Goal: Task Accomplishment & Management: Manage account settings

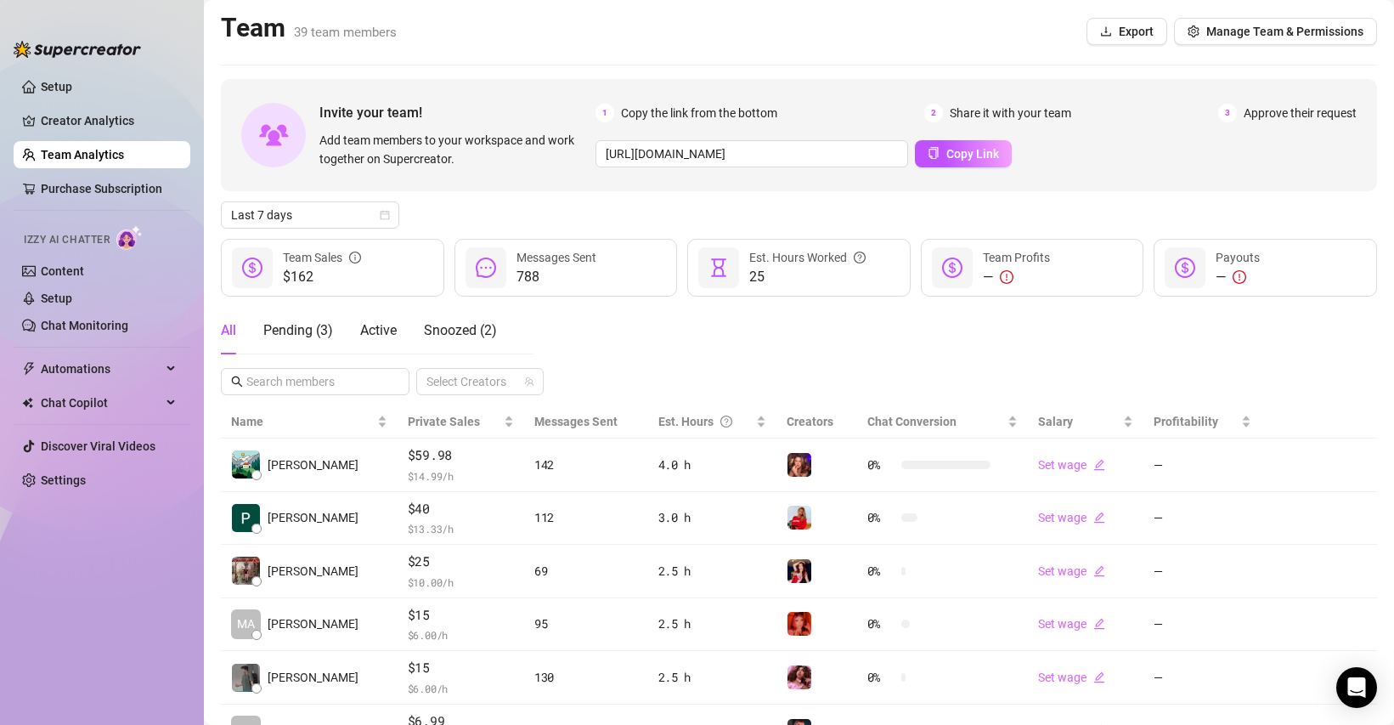
click at [1282, 110] on span "Approve their request" at bounding box center [1300, 113] width 113 height 19
click at [1258, 33] on span "Manage Team & Permissions" at bounding box center [1284, 32] width 157 height 14
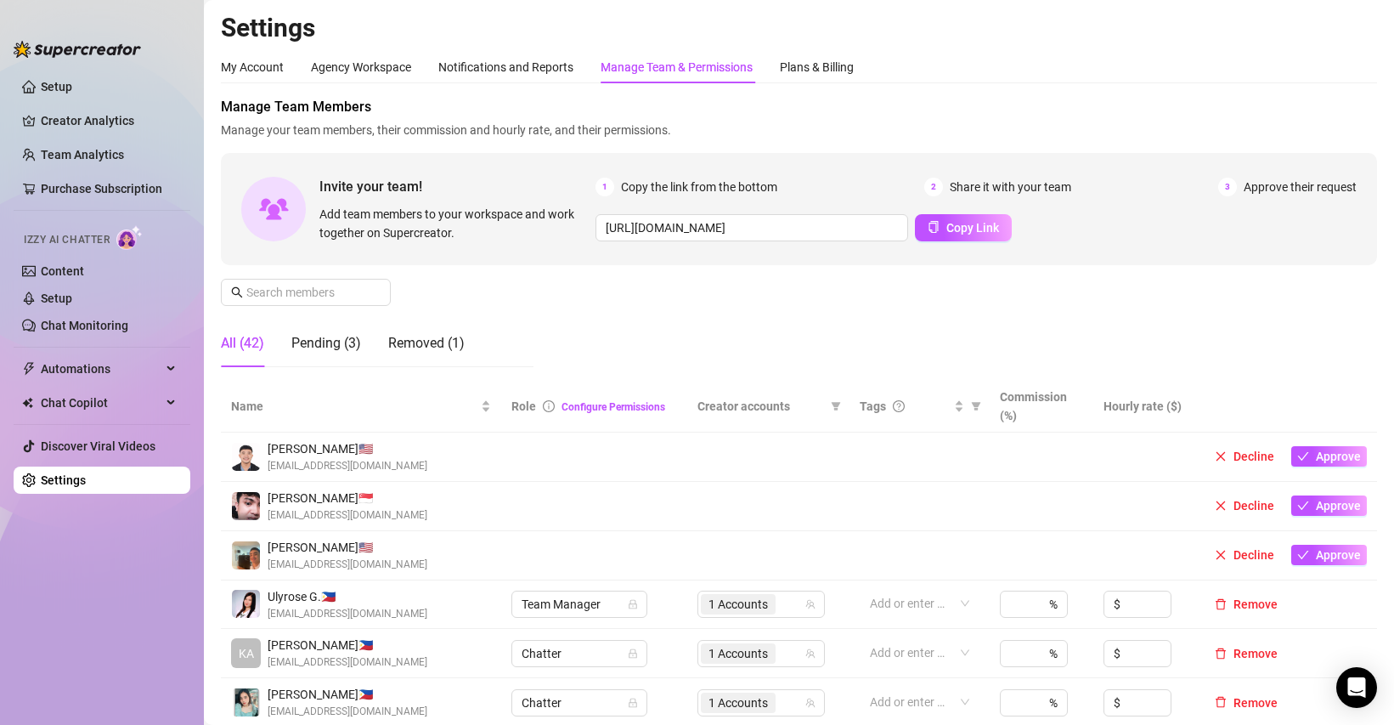
click at [702, 68] on div "Manage Team & Permissions" at bounding box center [677, 67] width 152 height 19
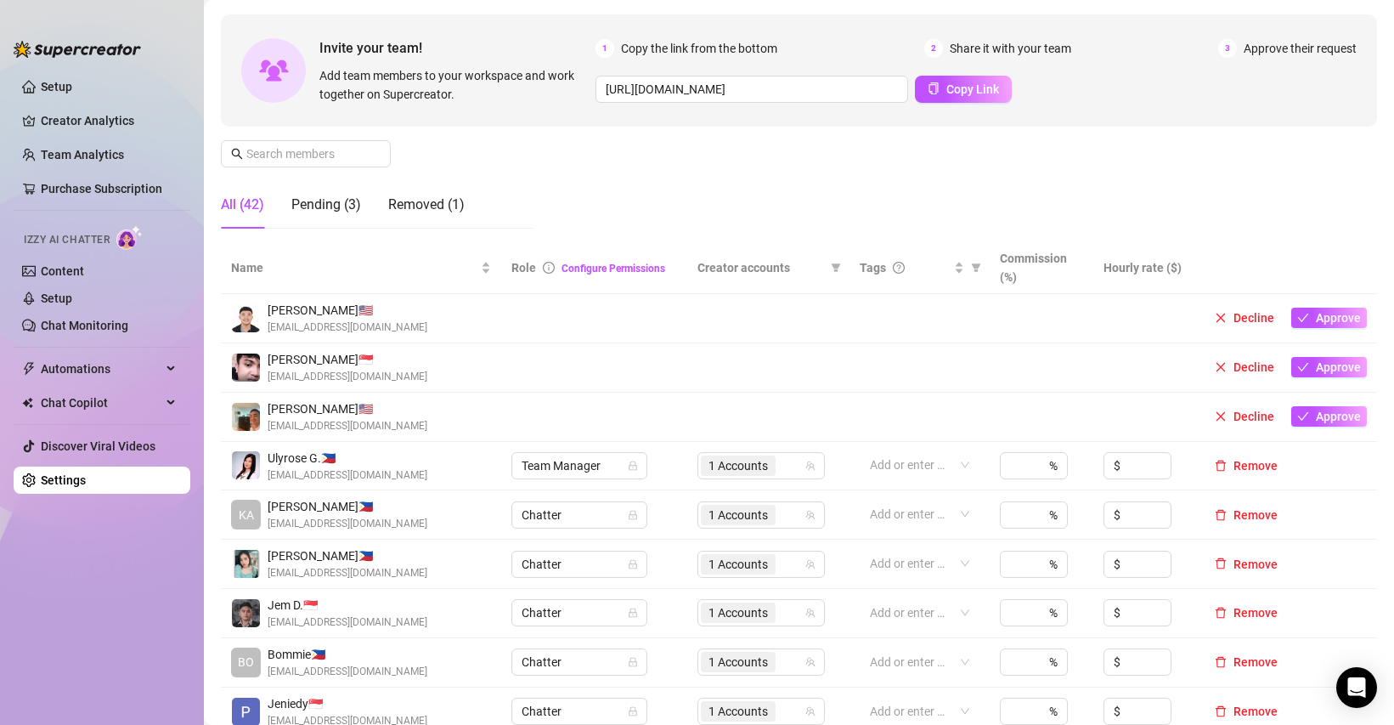
scroll to position [144, 0]
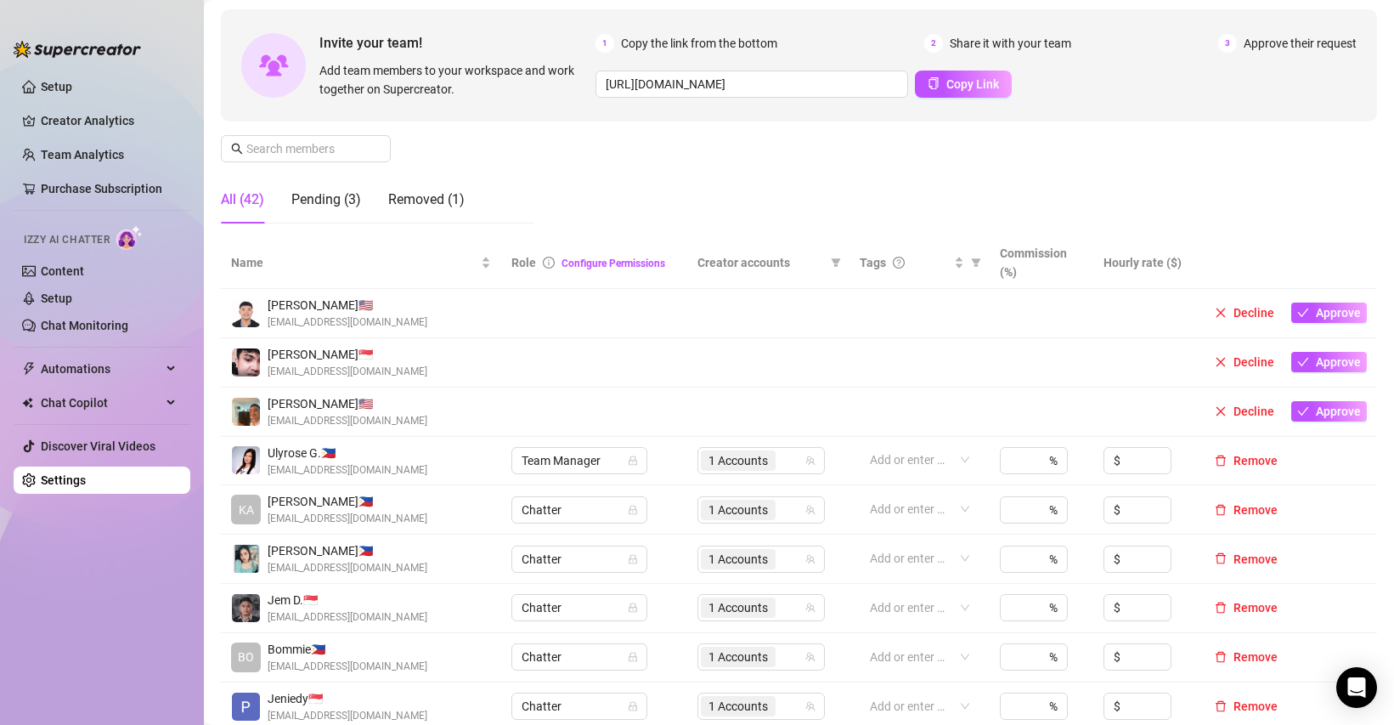
click at [1323, 301] on td "Decline Approve" at bounding box center [1287, 313] width 179 height 49
click at [1323, 313] on span "Approve" at bounding box center [1338, 313] width 45 height 14
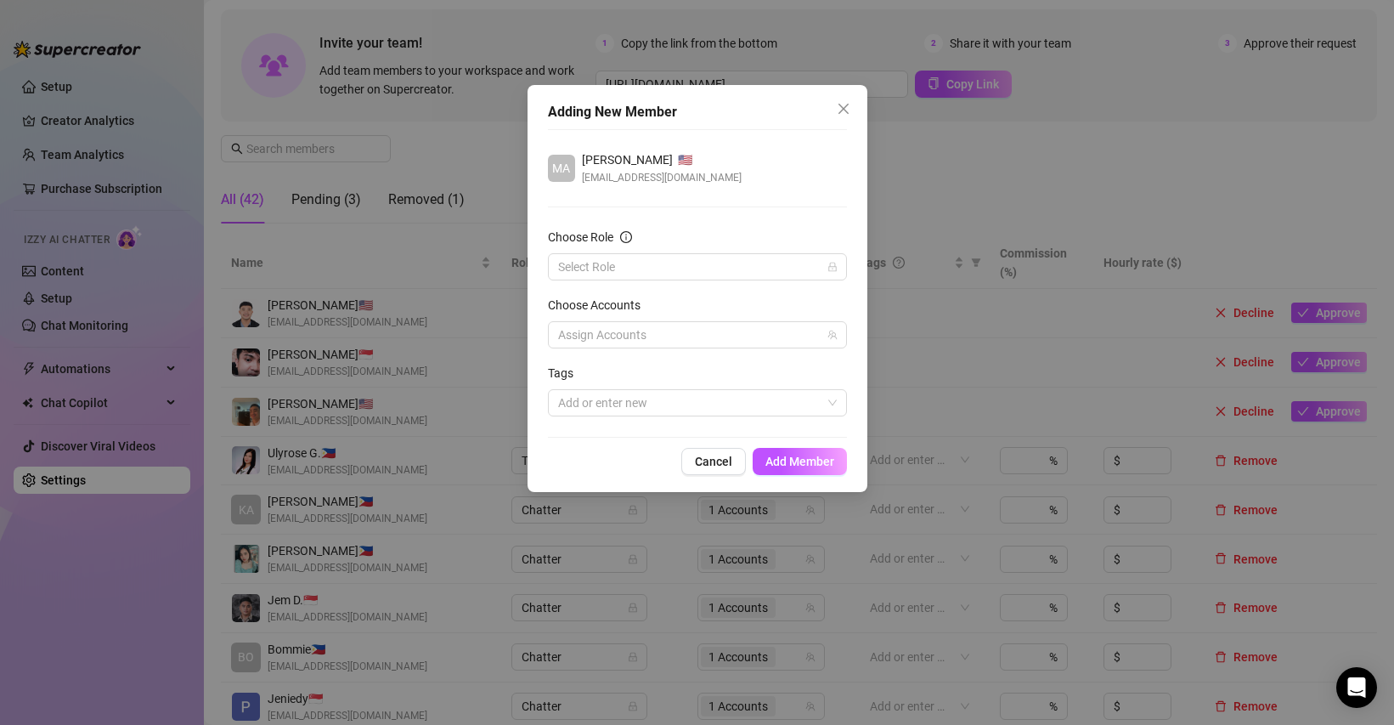
click at [725, 461] on span "Cancel" at bounding box center [713, 461] width 37 height 14
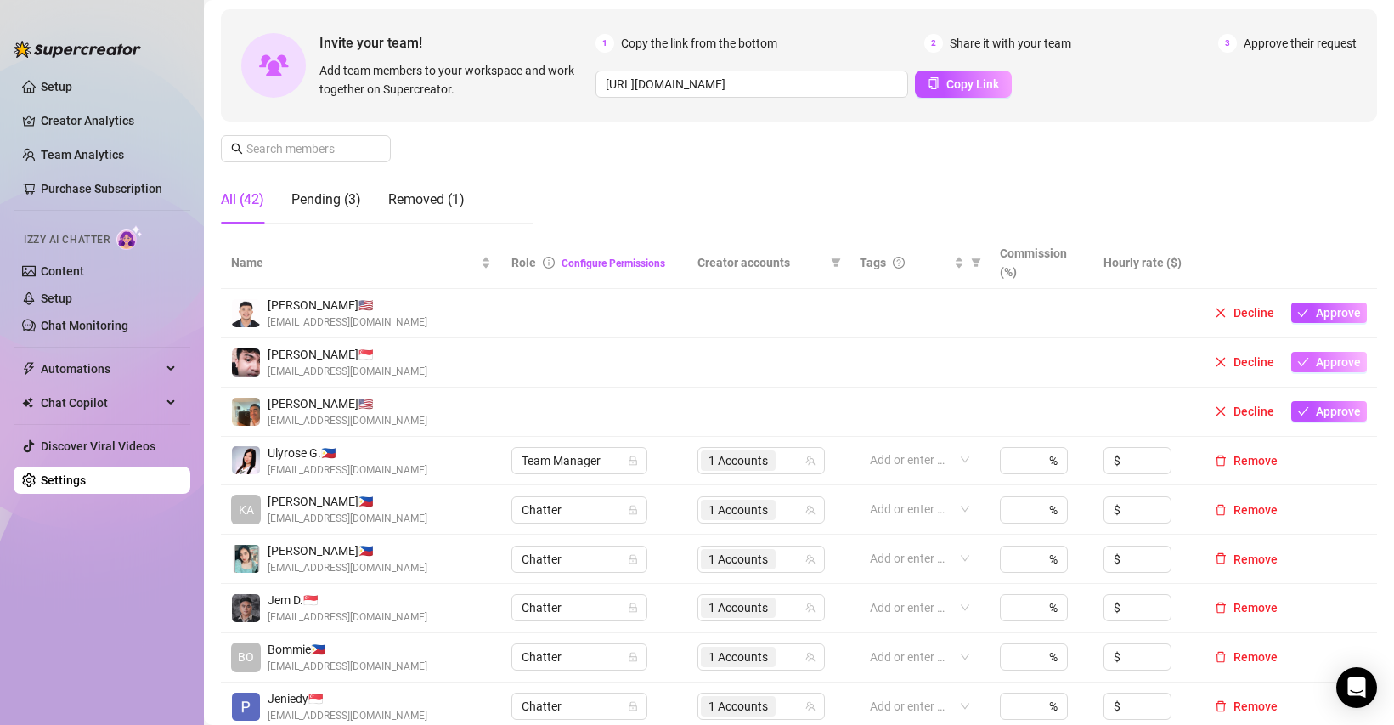
click at [1326, 368] on span "Approve" at bounding box center [1338, 362] width 45 height 14
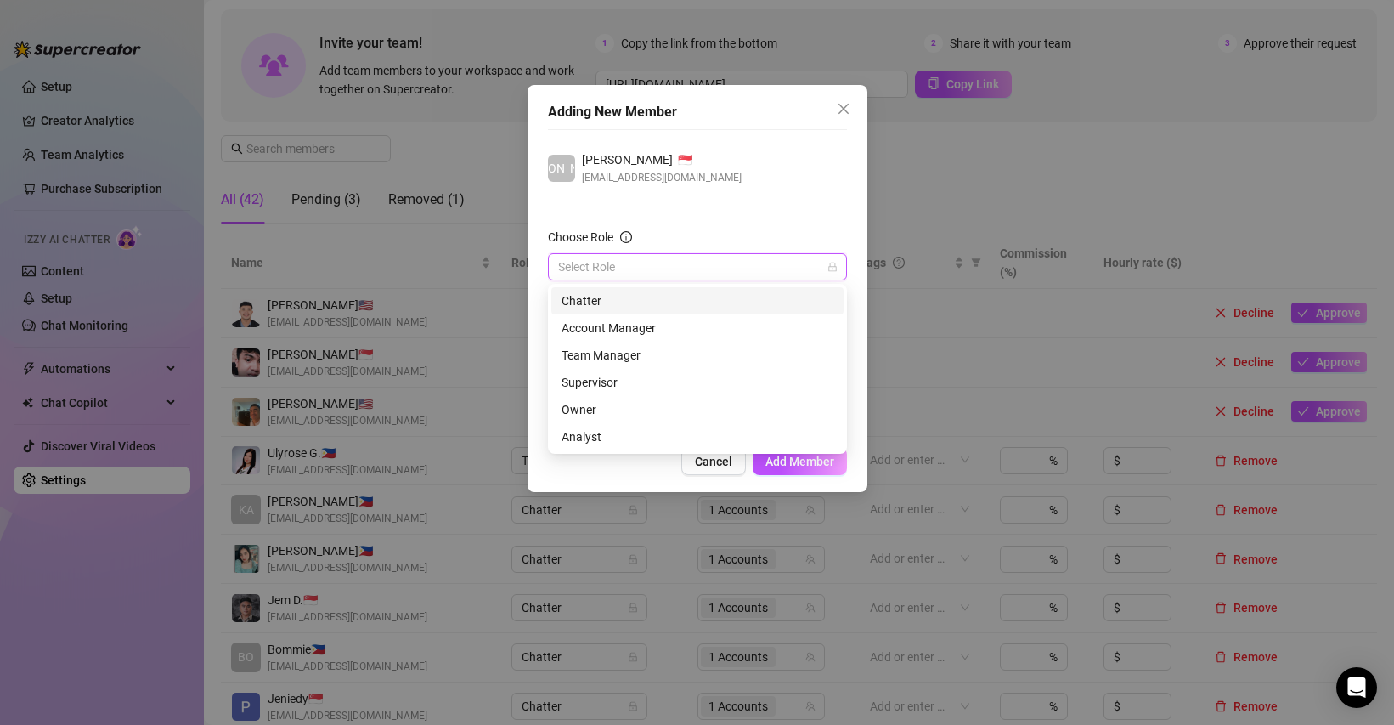
click at [679, 260] on input "Choose Role" at bounding box center [689, 266] width 263 height 25
click at [632, 301] on div "Chatter" at bounding box center [697, 300] width 272 height 19
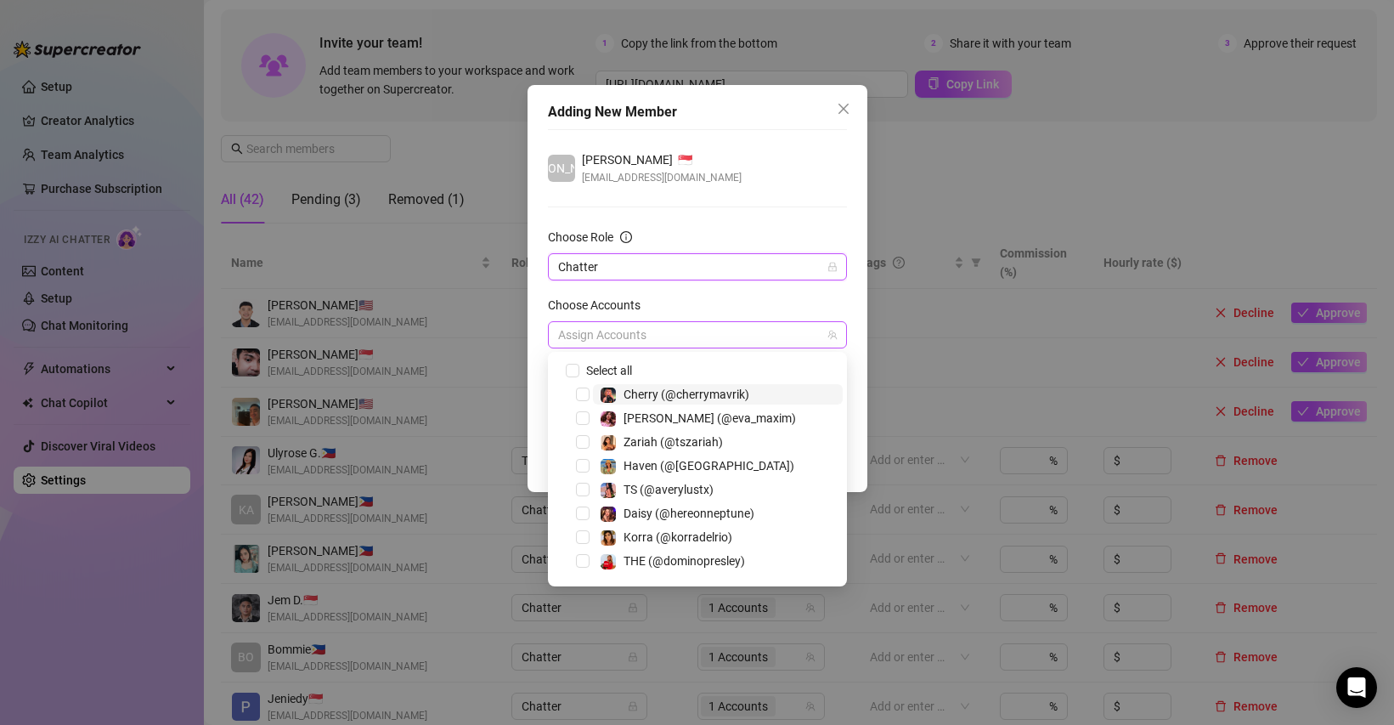
click at [629, 336] on div at bounding box center [688, 335] width 274 height 24
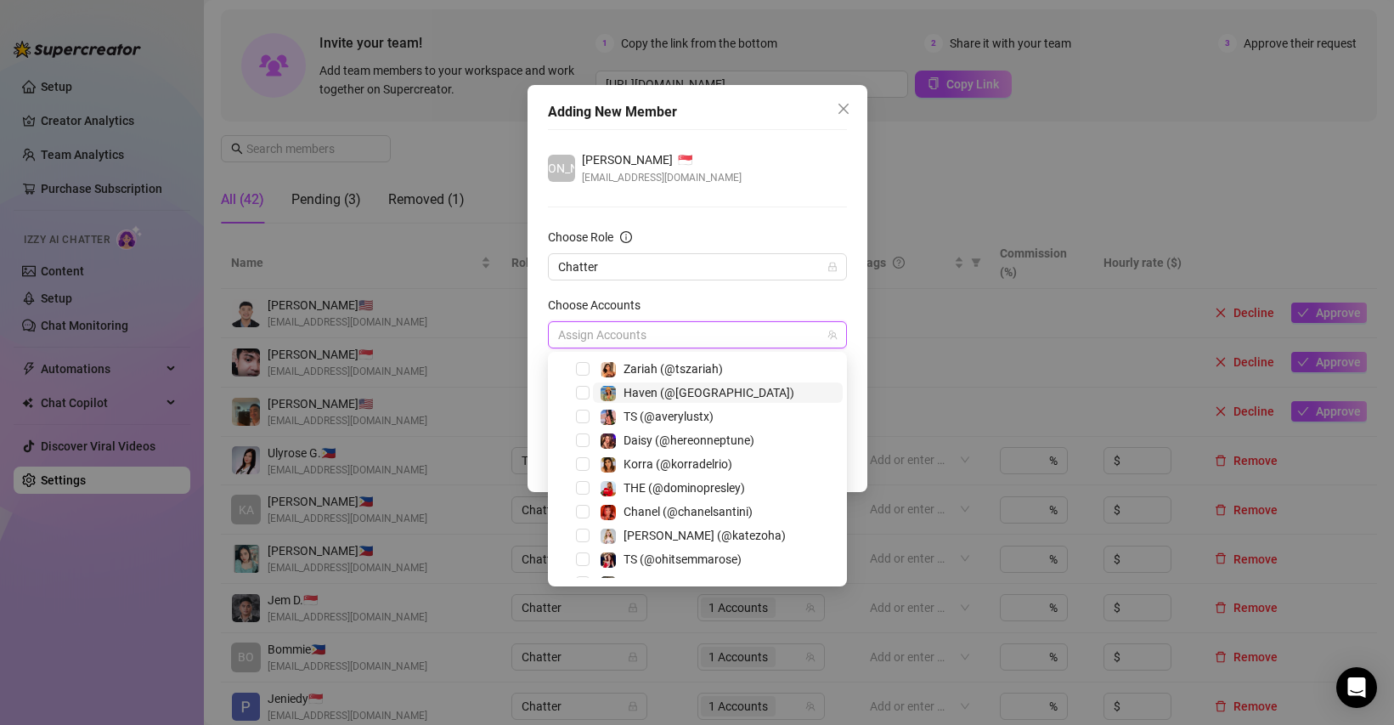
scroll to position [78, 0]
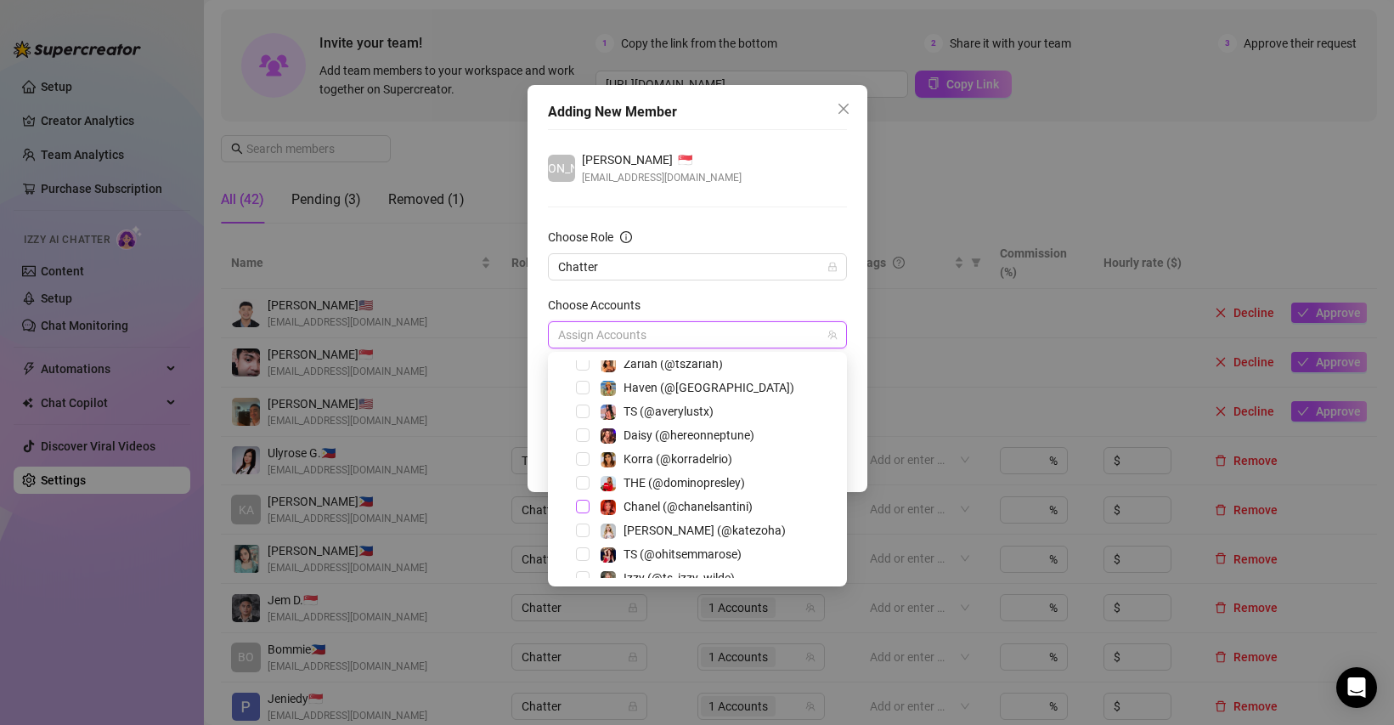
click at [582, 506] on span "Select tree node" at bounding box center [583, 506] width 14 height 14
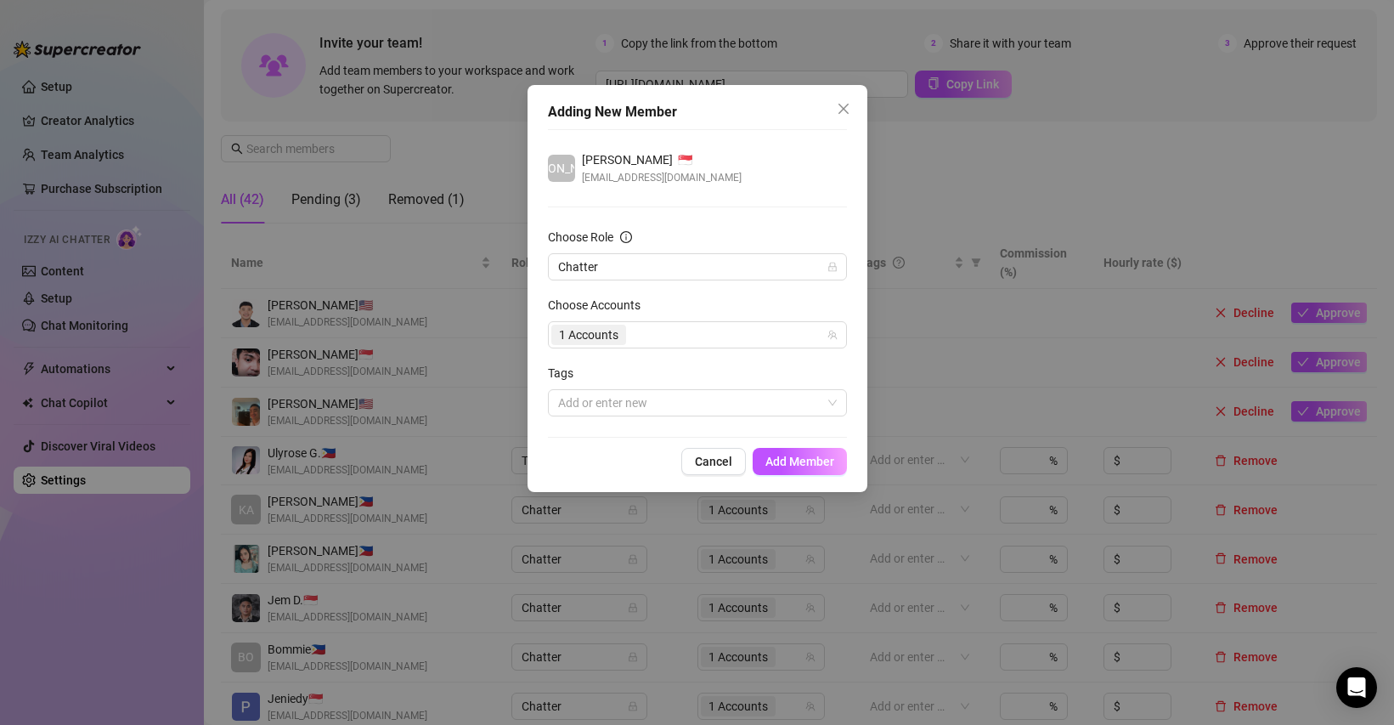
click at [742, 228] on div "Choose Role" at bounding box center [697, 240] width 299 height 25
click at [681, 400] on div at bounding box center [688, 403] width 274 height 24
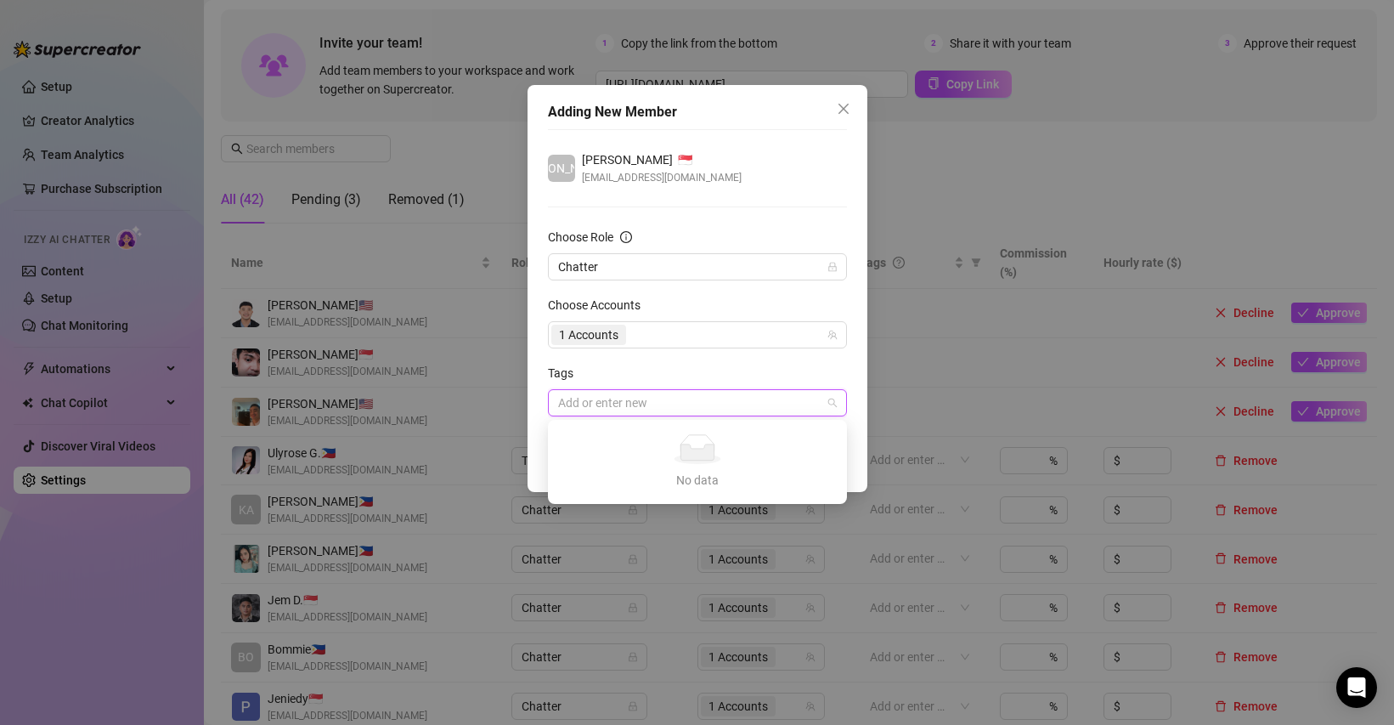
click at [682, 401] on div at bounding box center [688, 403] width 274 height 24
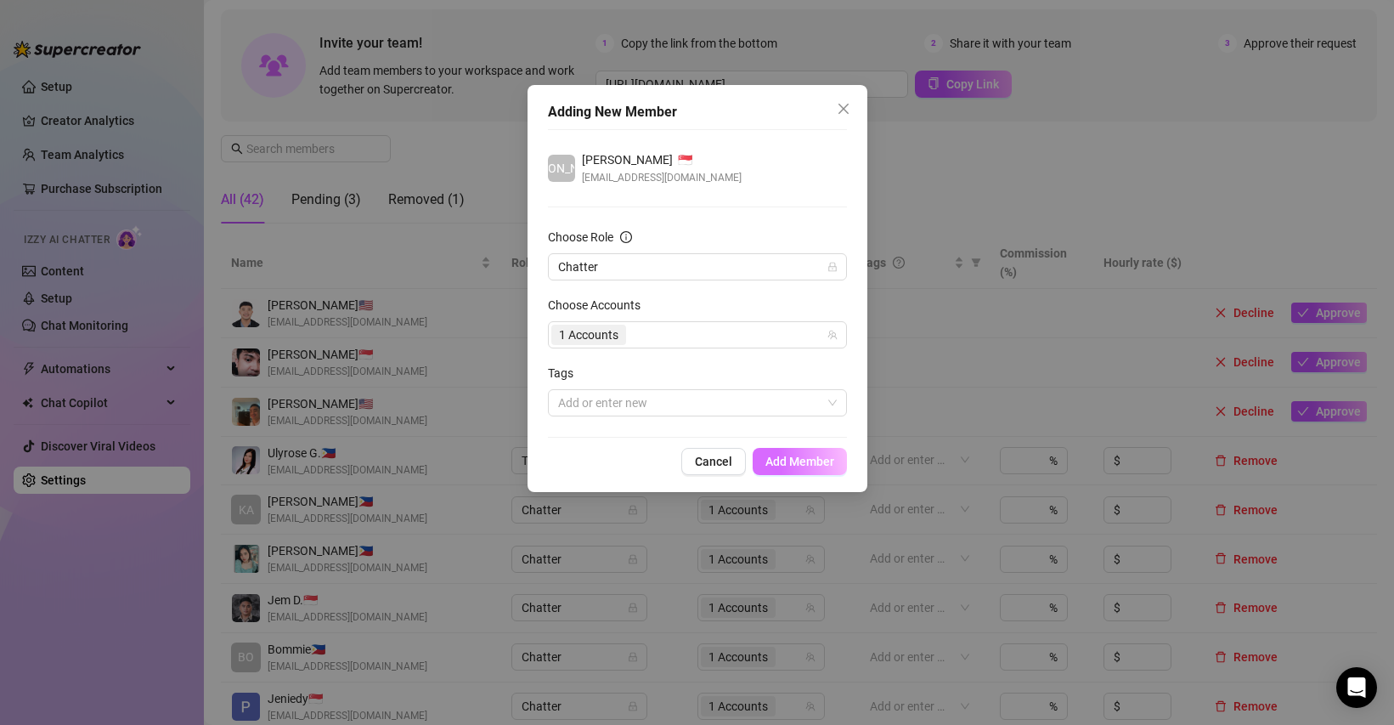
click at [784, 454] on button "Add Member" at bounding box center [800, 461] width 94 height 27
